Goal: Understand process/instructions: Learn about a topic

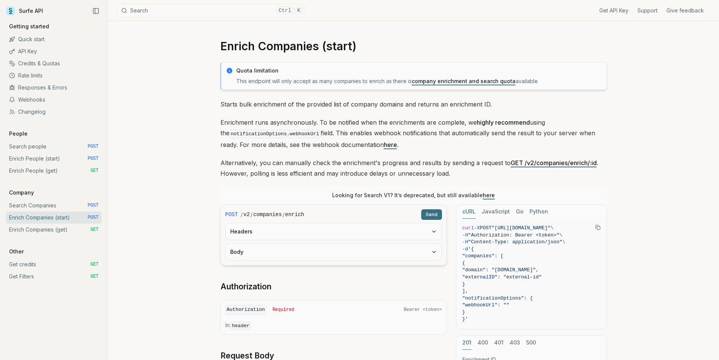
click at [45, 172] on link "Enrich People (get) GET" at bounding box center [53, 171] width 95 height 12
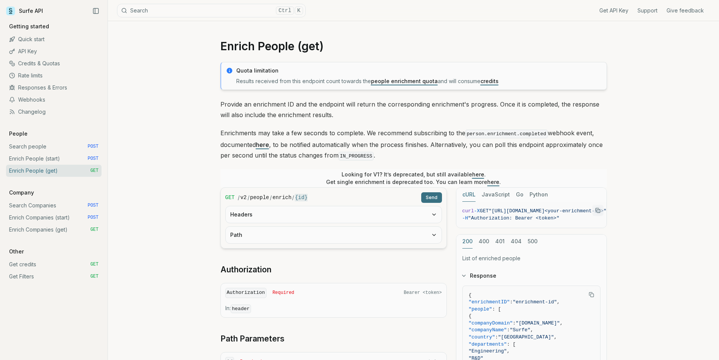
click at [479, 171] on link "here" at bounding box center [478, 174] width 12 height 6
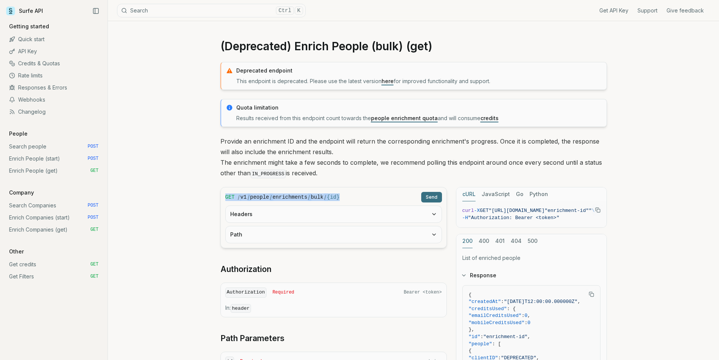
drag, startPoint x: 225, startPoint y: 197, endPoint x: 341, endPoint y: 197, distance: 115.8
click at [341, 197] on div "GET / v1 / people / enrichments / bulk / {id} Send" at bounding box center [333, 197] width 217 height 11
copy div "GET / v1 / people / enrichments / bulk / {id}"
click at [649, 223] on div "(Deprecated) Enrich People (bulk) (get) Deprecated endpoint This endpoint is de…" at bounding box center [413, 293] width 611 height 545
click at [557, 219] on span ""Authorization: Bearer <token>"" at bounding box center [513, 218] width 91 height 6
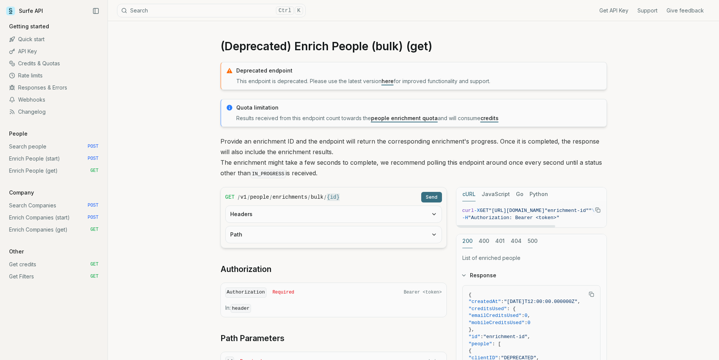
click at [595, 208] on icon "Copy Text" at bounding box center [596, 209] width 3 height 3
